Goal: Find specific page/section: Find specific page/section

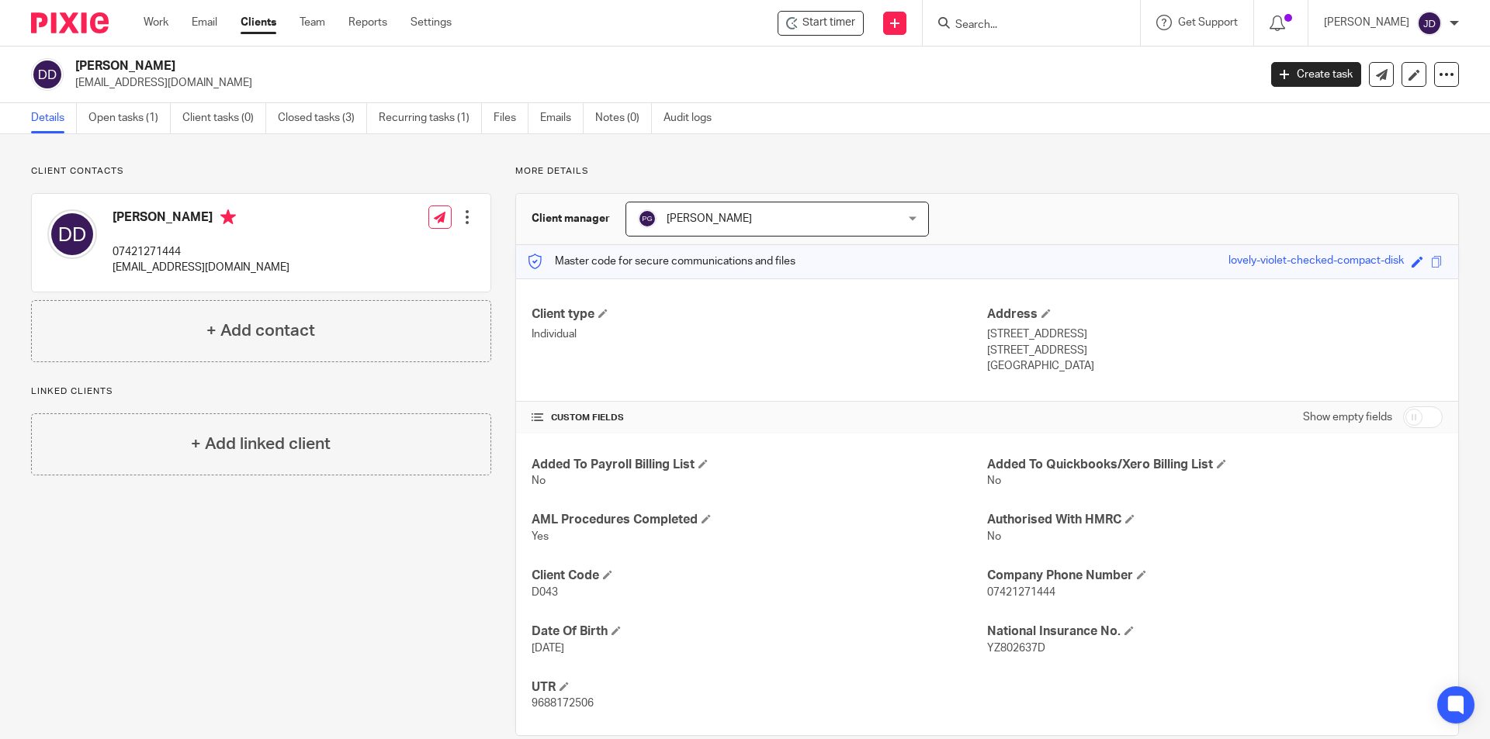
drag, startPoint x: 999, startPoint y: 17, endPoint x: 992, endPoint y: 37, distance: 21.3
click at [1000, 17] on form at bounding box center [1036, 22] width 165 height 19
click at [994, 22] on input "Search" at bounding box center [1024, 26] width 140 height 14
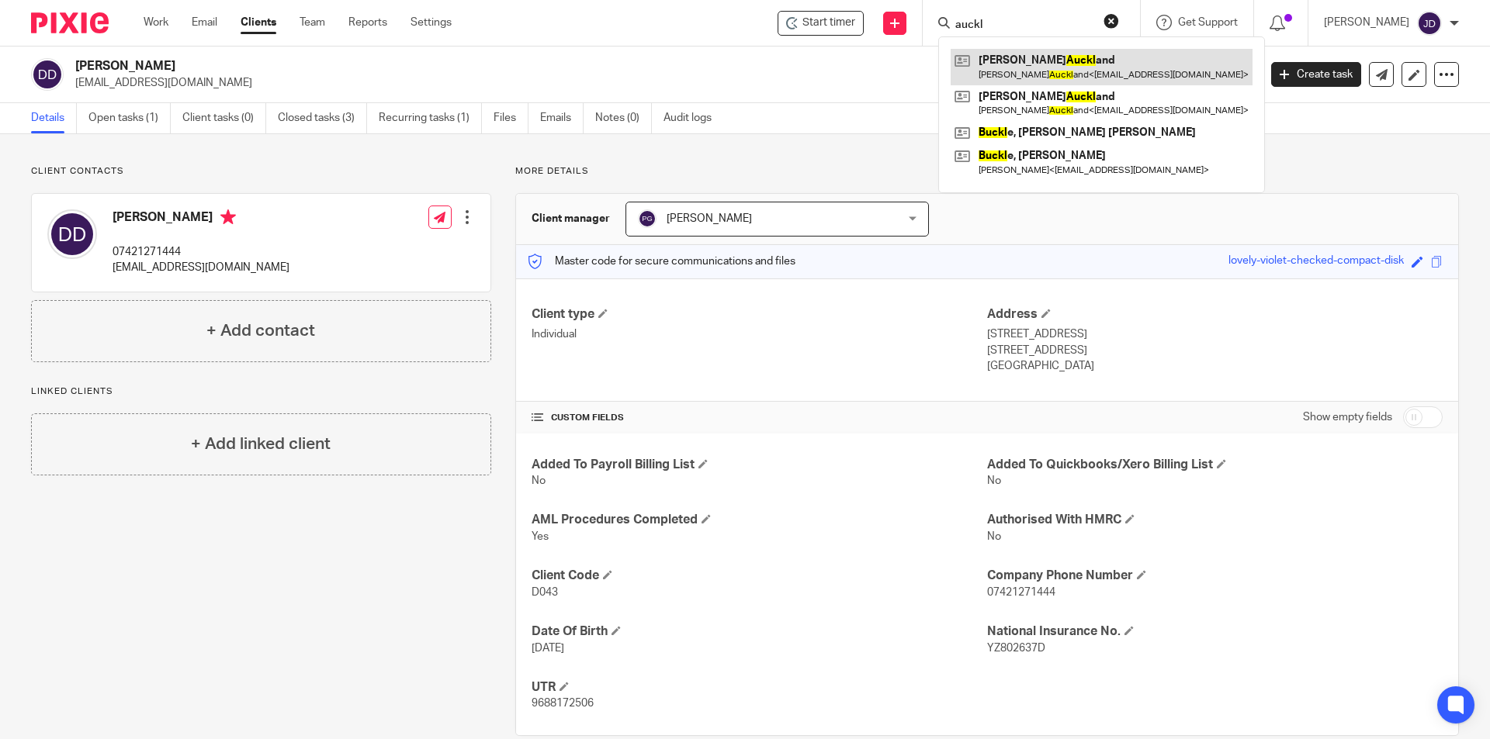
type input "auckl"
click at [1077, 67] on link at bounding box center [1101, 67] width 302 height 36
